Goal: Use online tool/utility

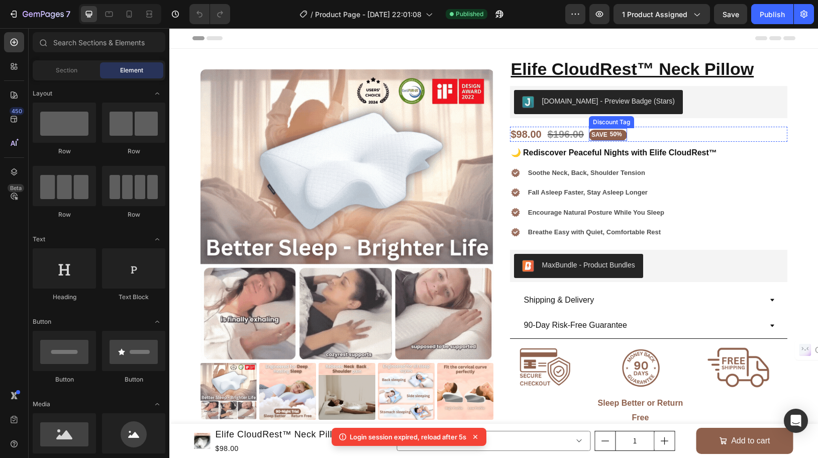
click at [609, 132] on div "50%" at bounding box center [616, 135] width 14 height 10
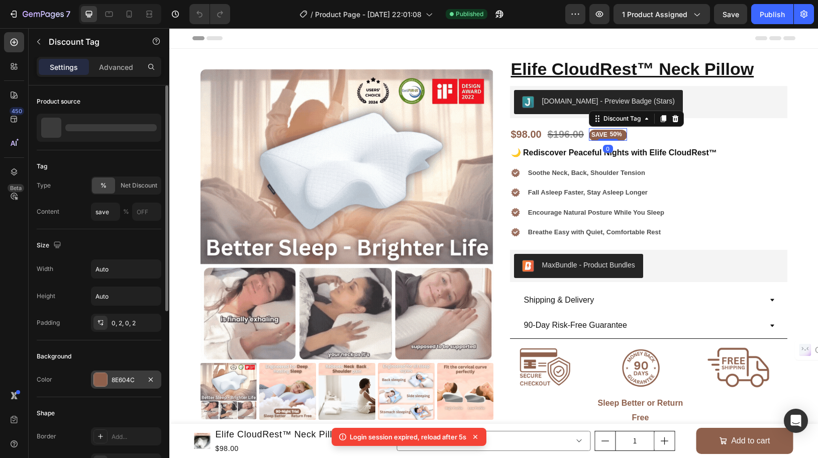
click at [124, 374] on div "8E604C" at bounding box center [126, 379] width 70 height 18
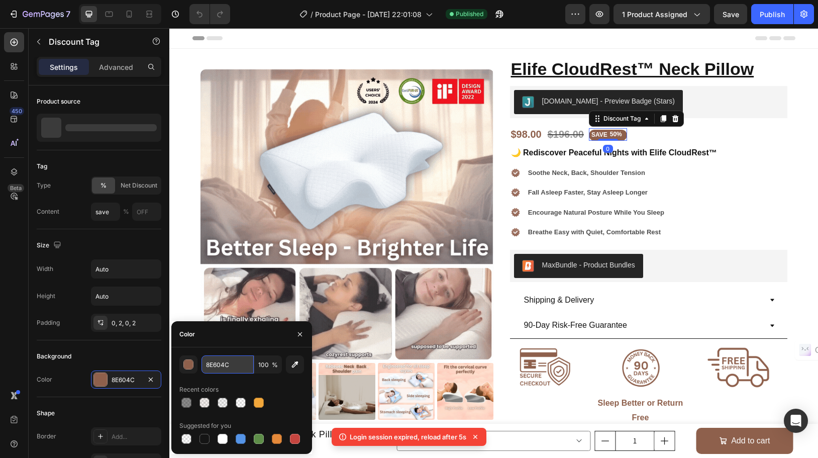
click at [231, 365] on input "8E604C" at bounding box center [228, 364] width 52 height 18
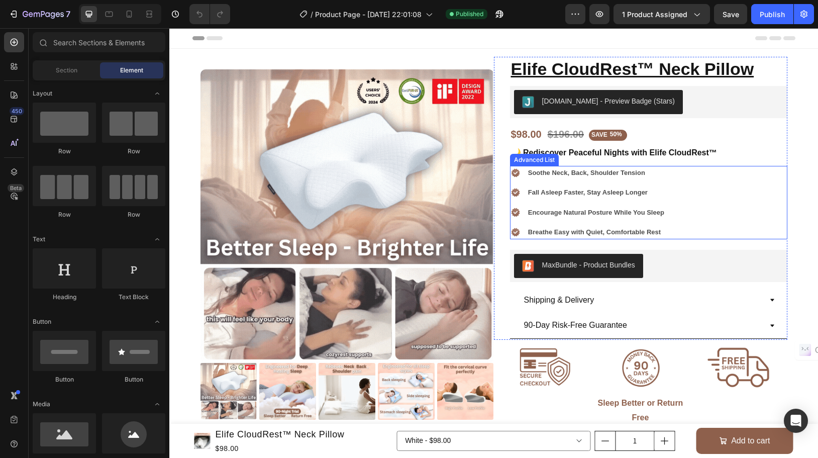
click at [610, 140] on div "50%" at bounding box center [616, 135] width 14 height 11
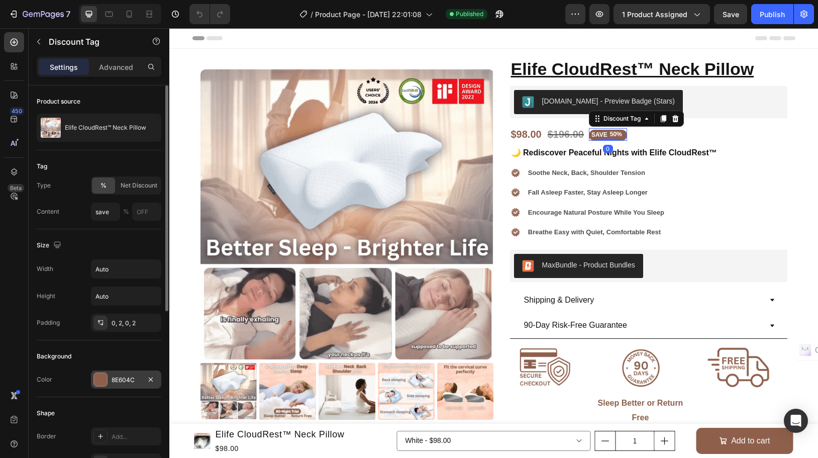
click at [136, 374] on div "8E604C" at bounding box center [126, 379] width 70 height 18
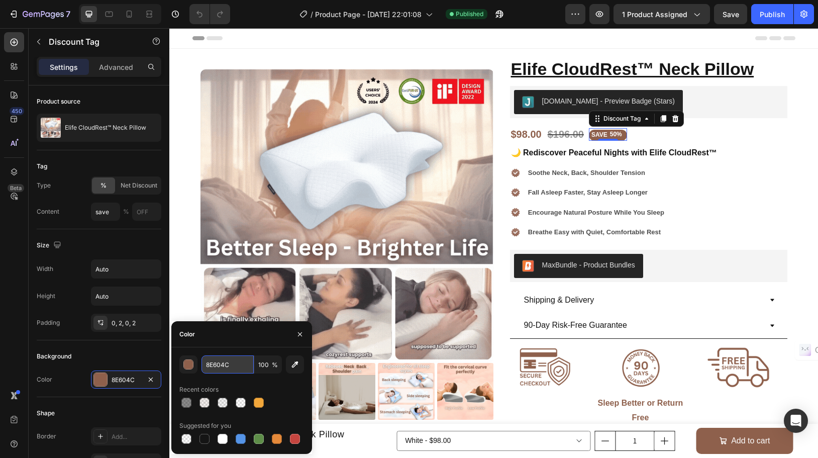
click at [238, 356] on input "8E604C" at bounding box center [228, 364] width 52 height 18
